Goal: Task Accomplishment & Management: Manage account settings

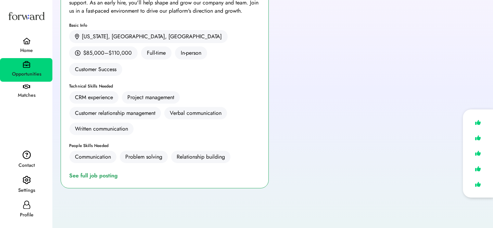
scroll to position [157, 0]
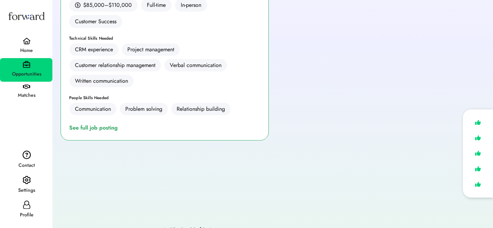
click at [33, 77] on div "Opportunities" at bounding box center [27, 74] width 52 height 8
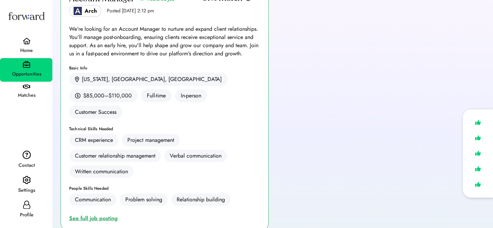
scroll to position [0, 0]
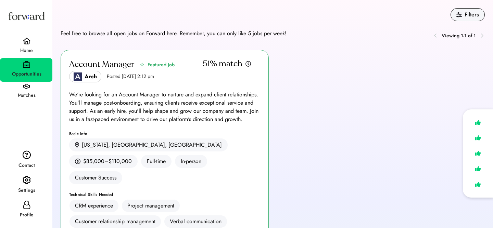
click at [35, 92] on div "Matches" at bounding box center [27, 95] width 52 height 8
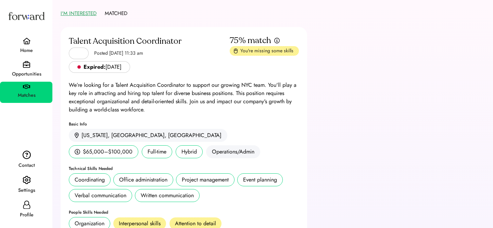
click at [29, 65] on img at bounding box center [26, 64] width 7 height 7
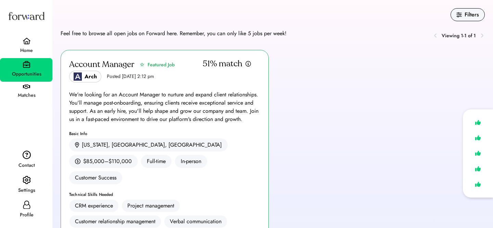
click at [45, 18] on img at bounding box center [26, 15] width 39 height 21
